Goal: Find specific page/section: Find specific page/section

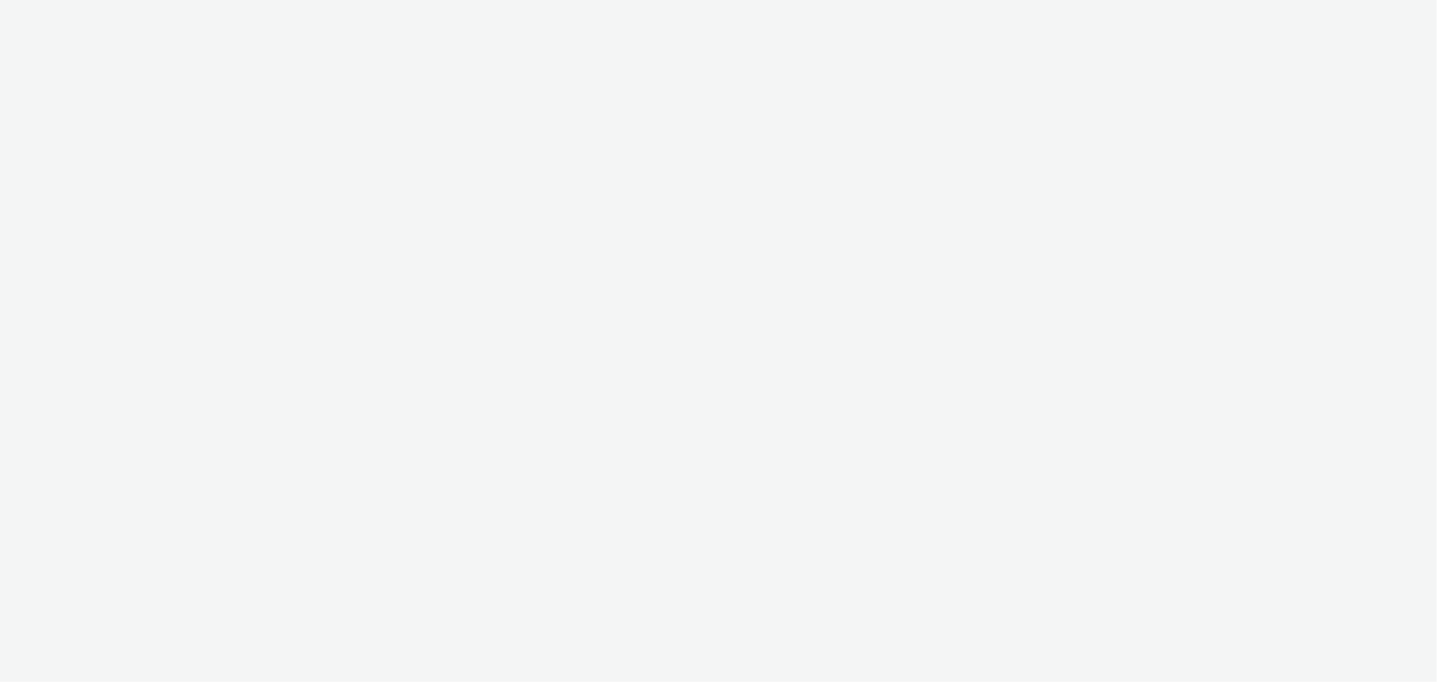
select select "11a7df10-284f-415c-b52a-427acf4c31ae"
select select "23ac11bc-76f7-45aa-bb6e-913a84dd47ea"
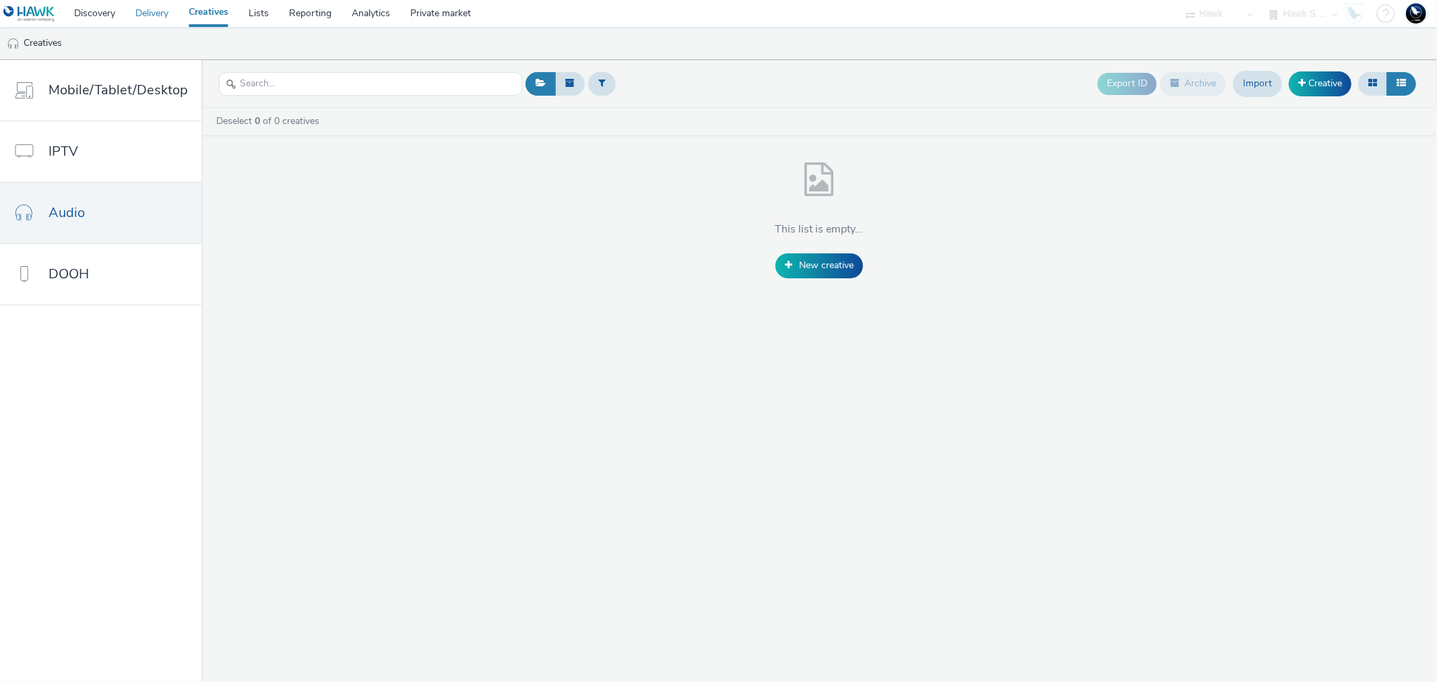
click at [162, 14] on link "Delivery" at bounding box center [151, 13] width 53 height 27
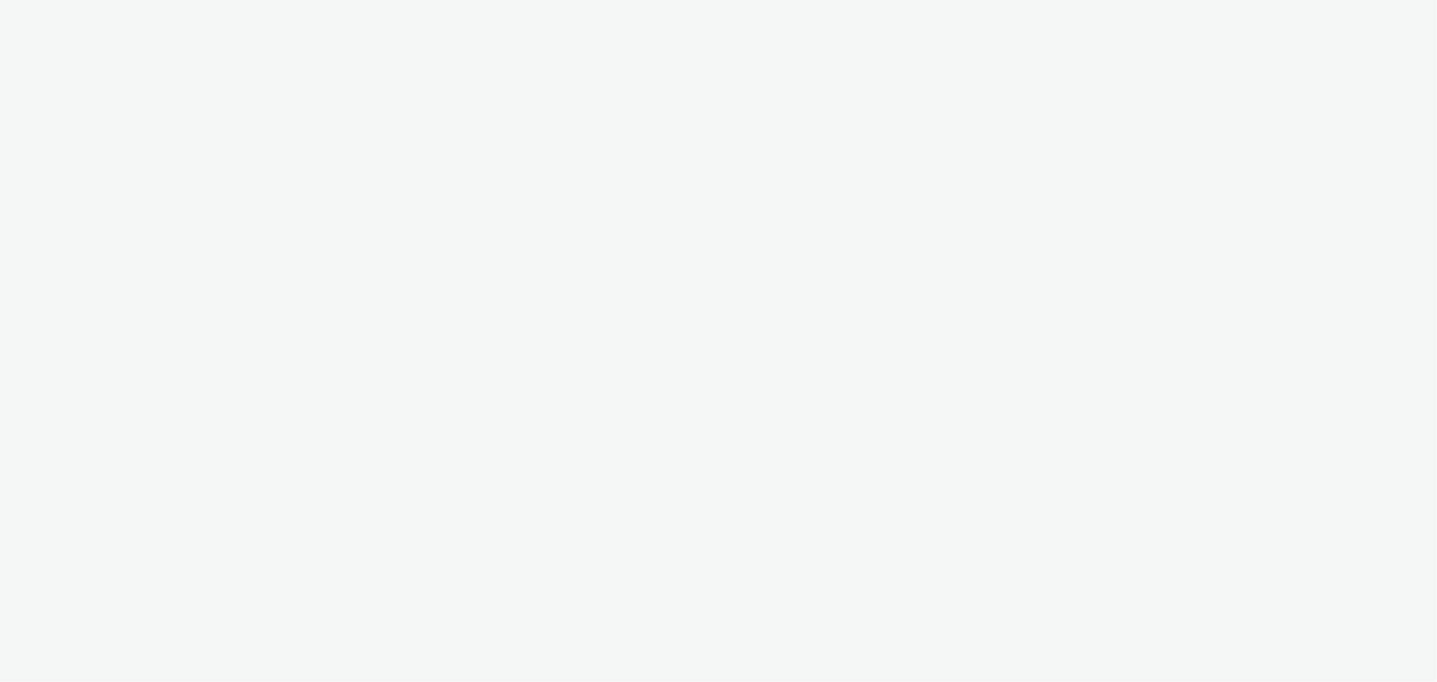
select select "ac009755-aa48-4799-8050-7a339a378eb8"
select select "79162ed7-0017-4339-93b0-3399b708648f"
select select "ac009755-aa48-4799-8050-7a339a378eb8"
select select "79162ed7-0017-4339-93b0-3399b708648f"
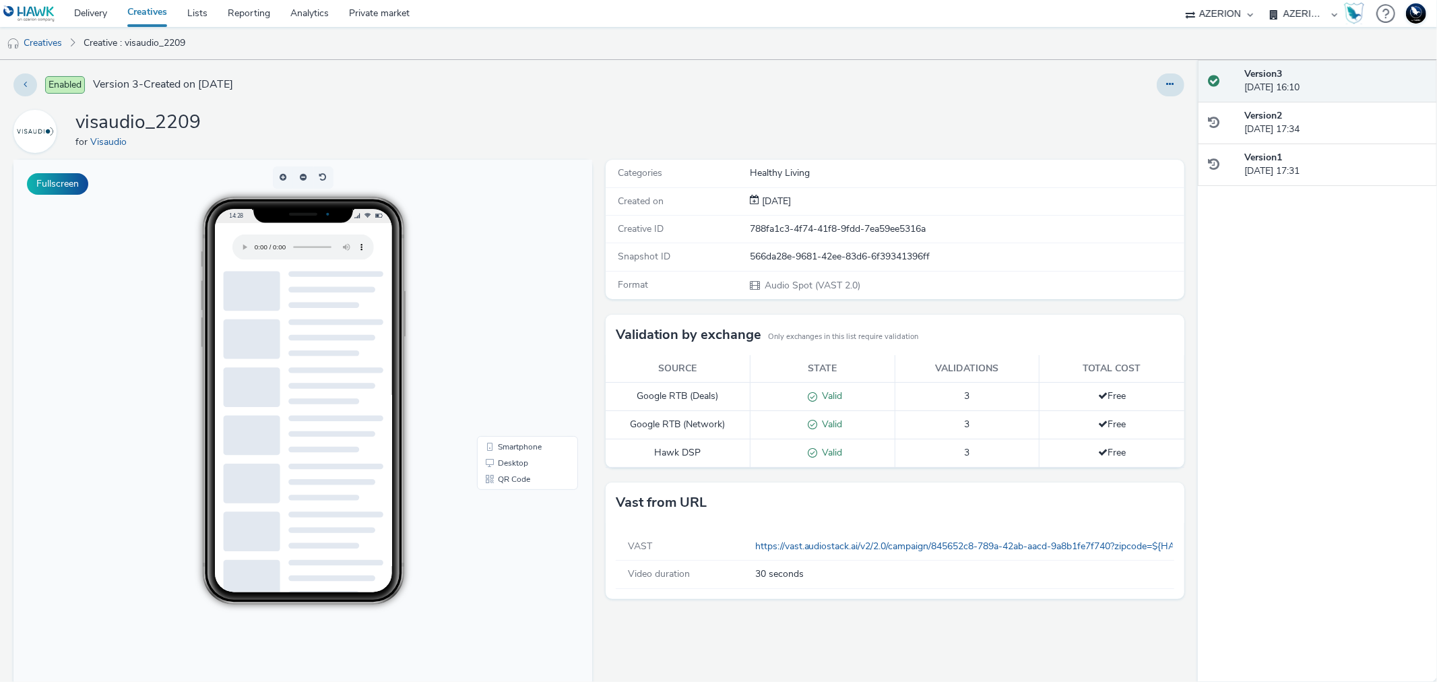
drag, startPoint x: 286, startPoint y: 246, endPoint x: 102, endPoint y: 322, distance: 199.7
click at [102, 322] on body "14:28 Smartphone Desktop QR Code" at bounding box center [302, 436] width 579 height 552
click at [42, 37] on link "Creatives" at bounding box center [34, 43] width 69 height 32
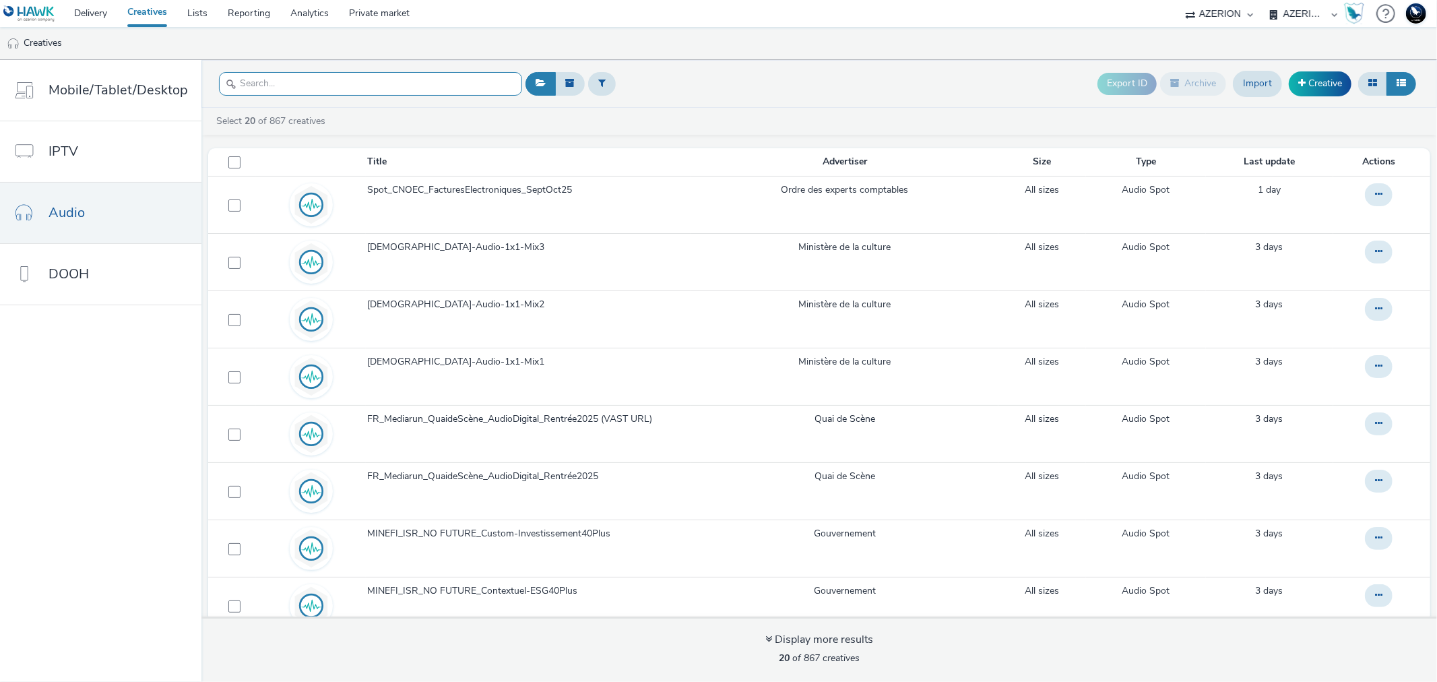
click at [327, 82] on input "text" at bounding box center [370, 84] width 303 height 24
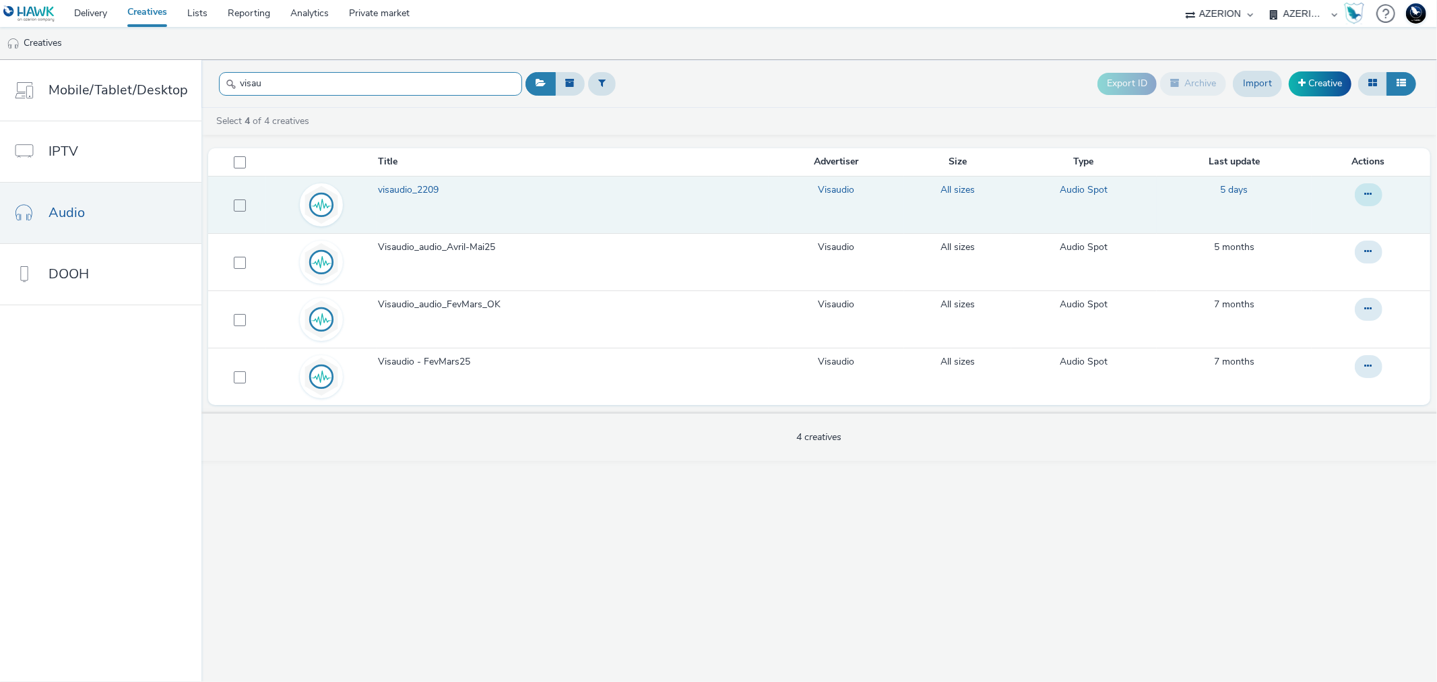
type input "visau"
click at [1374, 191] on button at bounding box center [1369, 194] width 28 height 23
click at [408, 183] on td "visaudio_2209" at bounding box center [573, 204] width 392 height 57
click at [416, 189] on span "visaudio_2209" at bounding box center [411, 189] width 66 height 13
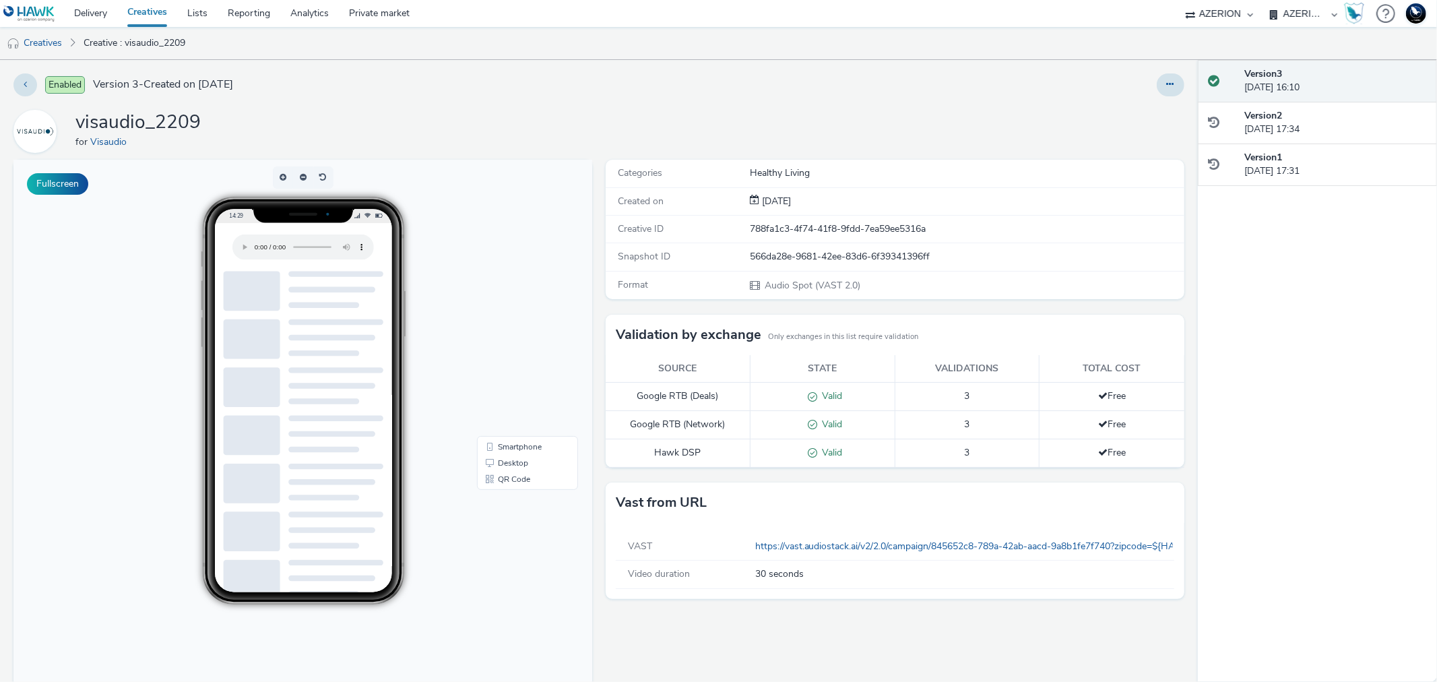
drag, startPoint x: 248, startPoint y: 247, endPoint x: 437, endPoint y: 205, distance: 193.1
click at [437, 205] on div "14:29" at bounding box center [303, 401] width 278 height 408
click at [463, 253] on body "14:29 Smartphone Desktop QR Code" at bounding box center [302, 436] width 579 height 552
